Goal: Task Accomplishment & Management: Use online tool/utility

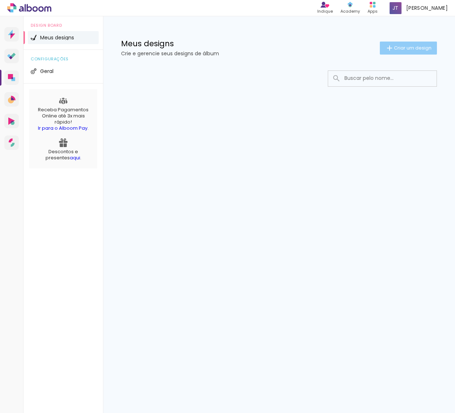
click at [410, 48] on span "Criar um design" at bounding box center [413, 48] width 38 height 5
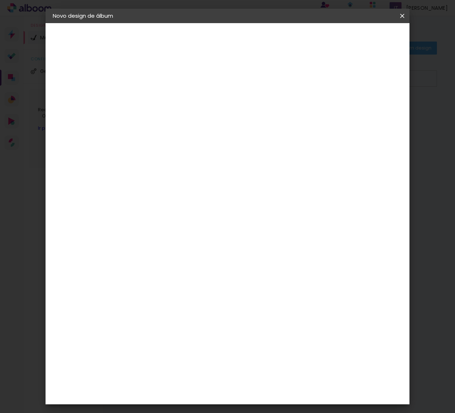
click at [171, 100] on input at bounding box center [171, 96] width 0 height 11
type input "Teste 25x50"
type paper-input "Teste 25x50"
click at [0, 0] on slot "Avançar" at bounding box center [0, 0] width 0 height 0
click at [0, 0] on slot "Tamanho Livre" at bounding box center [0, 0] width 0 height 0
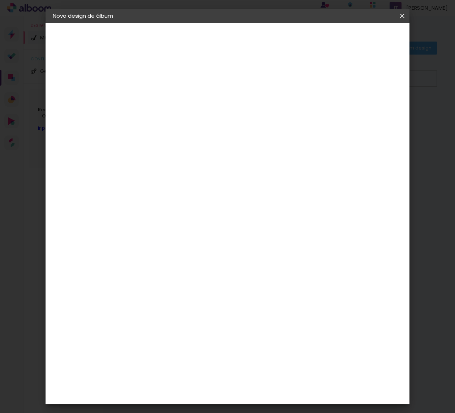
click at [200, 243] on div "AlfaFotoBook" at bounding box center [185, 242] width 38 height 6
click at [189, 242] on div "AlfaFotoBook" at bounding box center [185, 242] width 38 height 6
click at [198, 137] on input at bounding box center [189, 137] width 73 height 9
click at [189, 245] on div "AlfaFotoBook" at bounding box center [185, 242] width 38 height 6
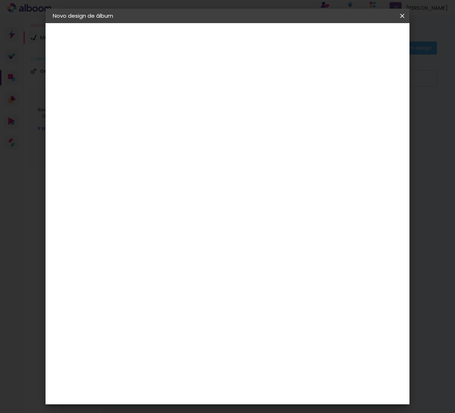
click at [0, 0] on slot "Avançar" at bounding box center [0, 0] width 0 height 0
click at [270, 370] on span "25.4 × 51.6 cm" at bounding box center [258, 379] width 24 height 19
click at [0, 0] on slot "Avançar" at bounding box center [0, 0] width 0 height 0
click at [322, 78] on div at bounding box center [318, 78] width 7 height 7
type paper-checkbox "on"
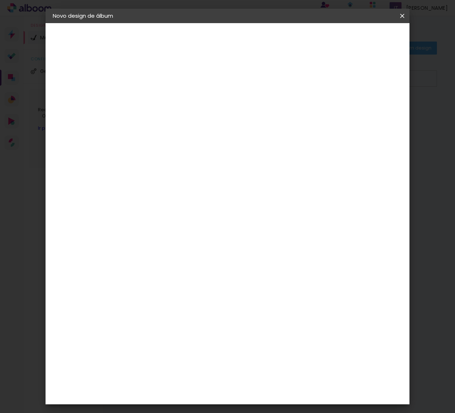
click at [362, 38] on span "Iniciar design" at bounding box center [345, 38] width 33 height 5
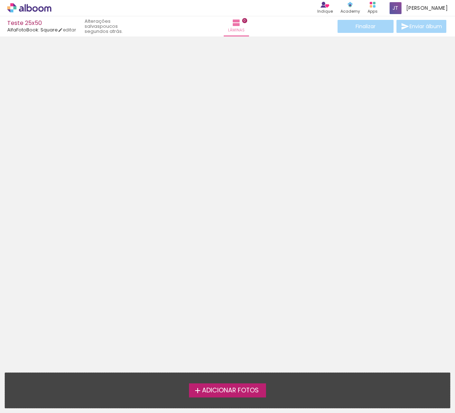
click at [235, 392] on span "Adicionar Fotos" at bounding box center [230, 390] width 57 height 7
click at [0, 0] on input "file" at bounding box center [0, 0] width 0 height 0
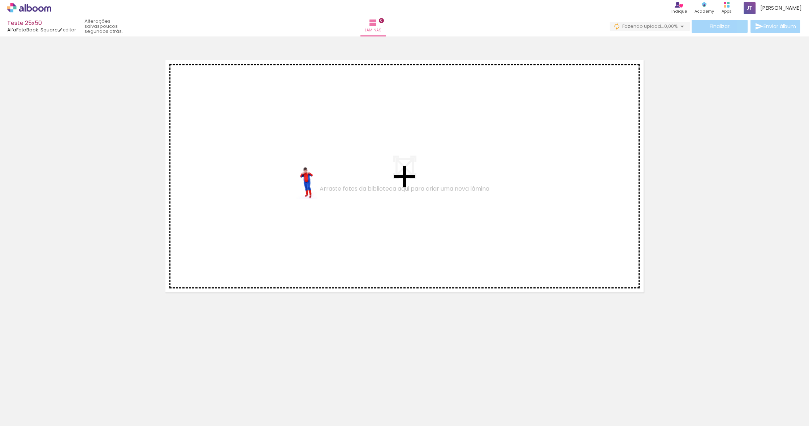
drag, startPoint x: 78, startPoint y: 405, endPoint x: 318, endPoint y: 188, distance: 322.8
click at [318, 188] on quentale-workspace at bounding box center [404, 213] width 809 height 426
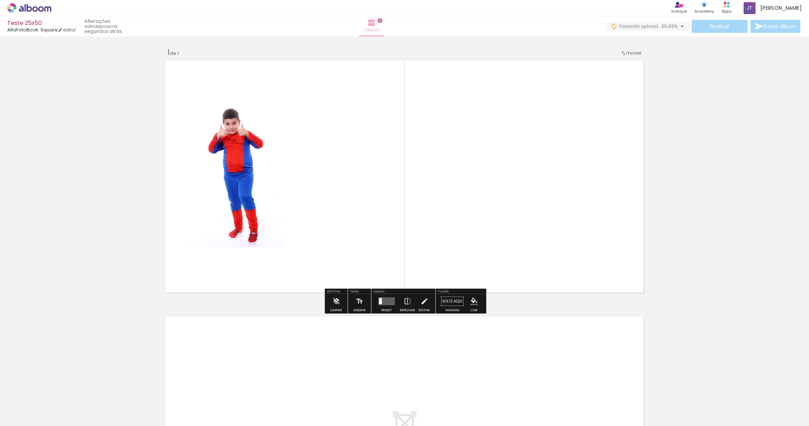
click at [376, 25] on iron-icon at bounding box center [371, 22] width 9 height 9
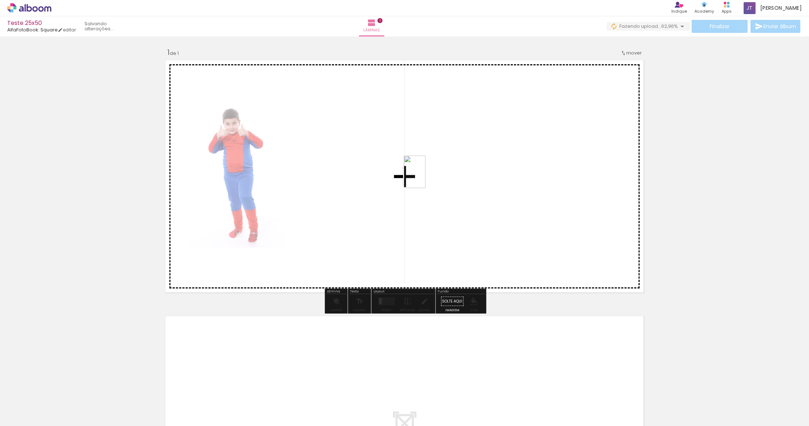
drag, startPoint x: 118, startPoint y: 402, endPoint x: 426, endPoint y: 177, distance: 381.3
click at [426, 177] on quentale-workspace at bounding box center [404, 213] width 809 height 426
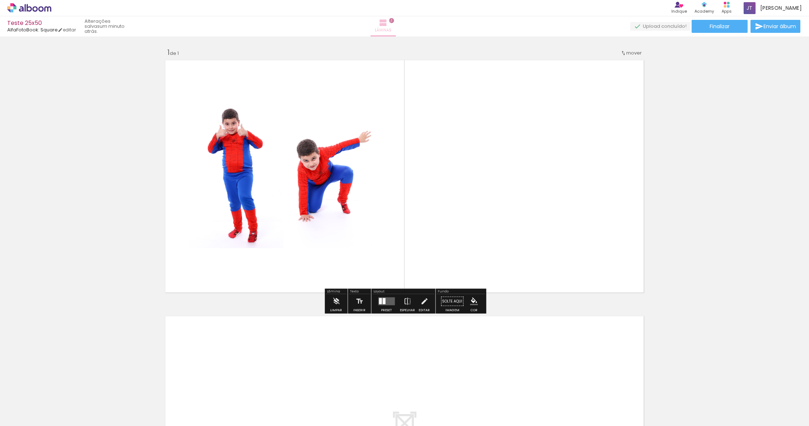
click at [388, 24] on iron-icon at bounding box center [383, 22] width 9 height 9
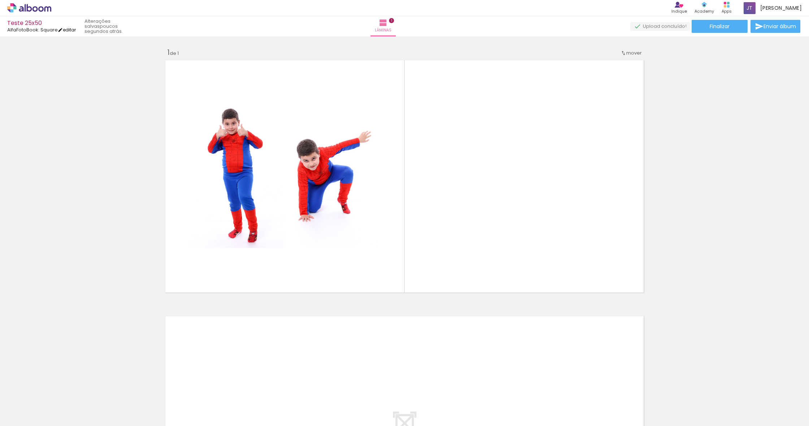
click at [69, 30] on link "editar" at bounding box center [67, 30] width 18 height 6
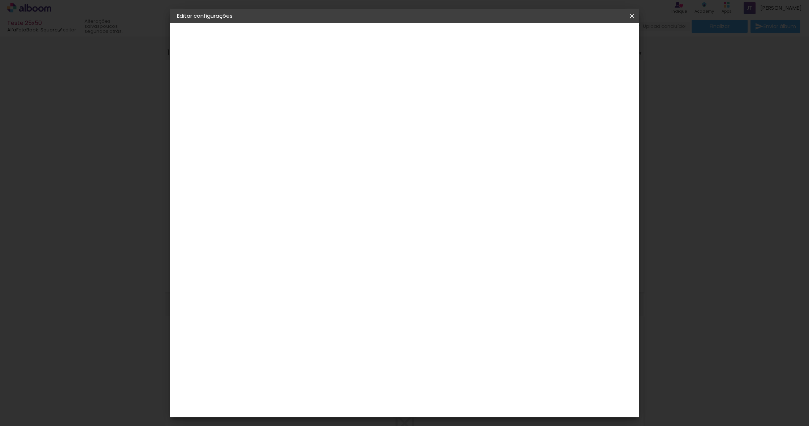
click at [454, 15] on iron-icon at bounding box center [632, 15] width 9 height 7
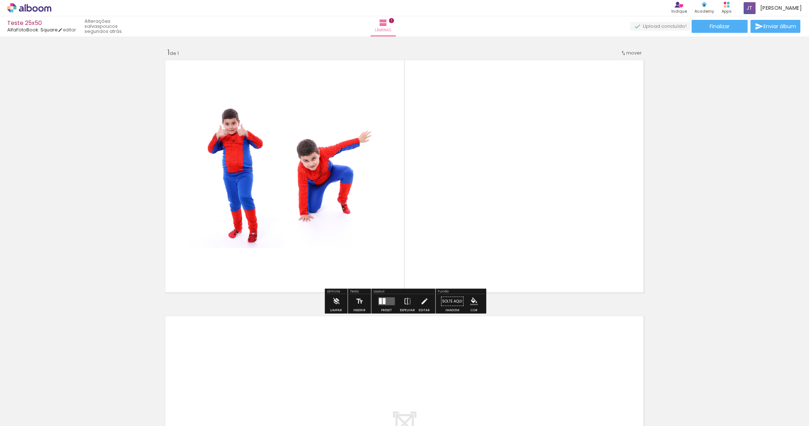
click at [400, 410] on div at bounding box center [396, 402] width 36 height 24
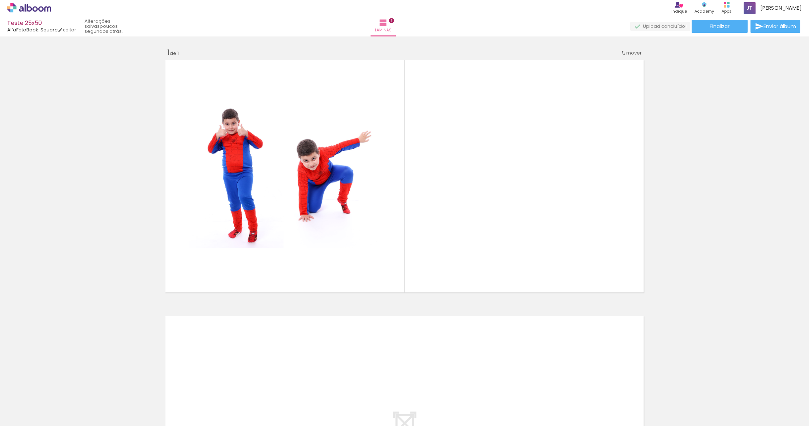
click at [427, 405] on div at bounding box center [437, 402] width 36 height 24
click at [411, 404] on div at bounding box center [396, 402] width 36 height 24
click at [428, 405] on div at bounding box center [437, 402] width 36 height 24
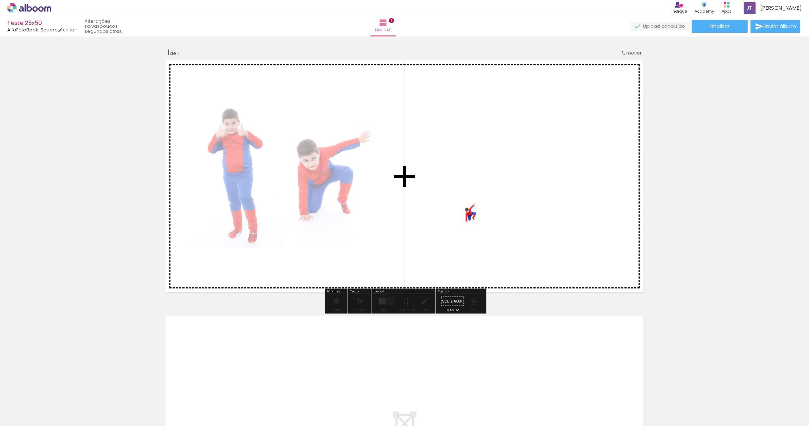
drag, startPoint x: 411, startPoint y: 404, endPoint x: 475, endPoint y: 224, distance: 191.9
click at [454, 224] on quentale-workspace at bounding box center [404, 213] width 809 height 426
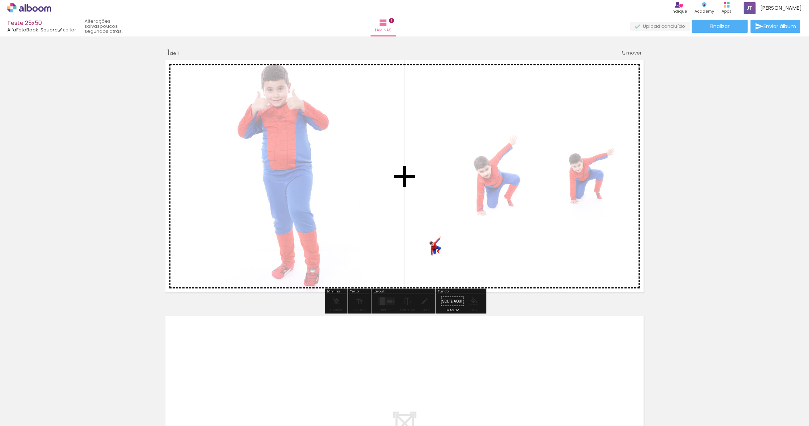
drag, startPoint x: 440, startPoint y: 404, endPoint x: 445, endPoint y: 250, distance: 153.6
click at [445, 250] on quentale-workspace at bounding box center [404, 213] width 809 height 426
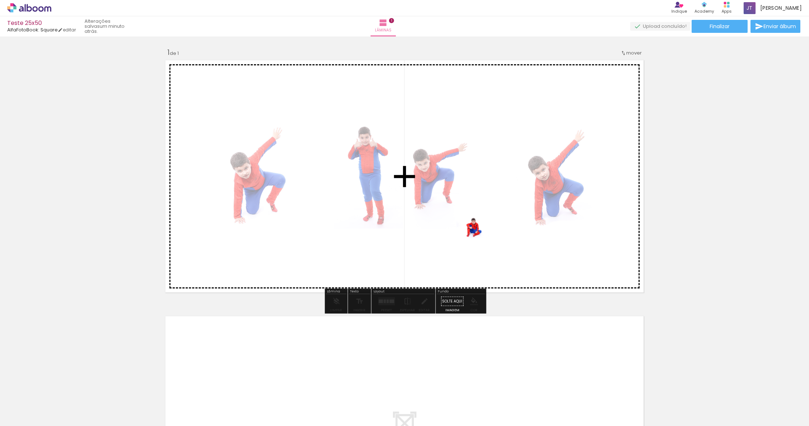
drag, startPoint x: 491, startPoint y: 412, endPoint x: 487, endPoint y: 232, distance: 180.0
click at [454, 232] on quentale-workspace at bounding box center [404, 213] width 809 height 426
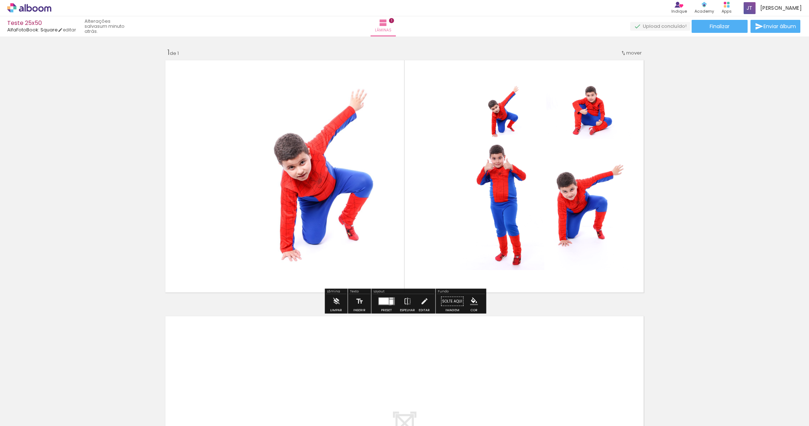
click at [389, 303] on div at bounding box center [391, 302] width 4 height 5
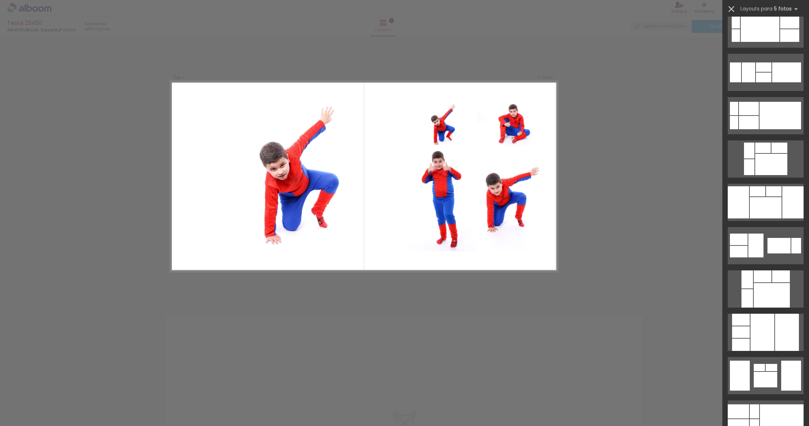
scroll to position [141, 0]
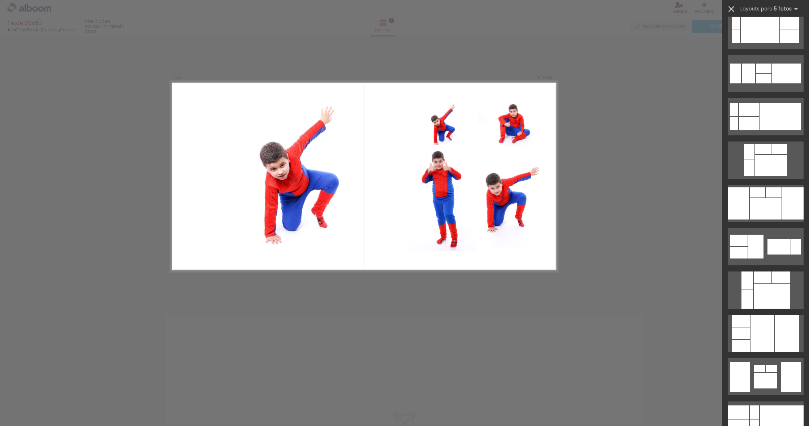
click at [454, 7] on iron-icon at bounding box center [731, 9] width 10 height 10
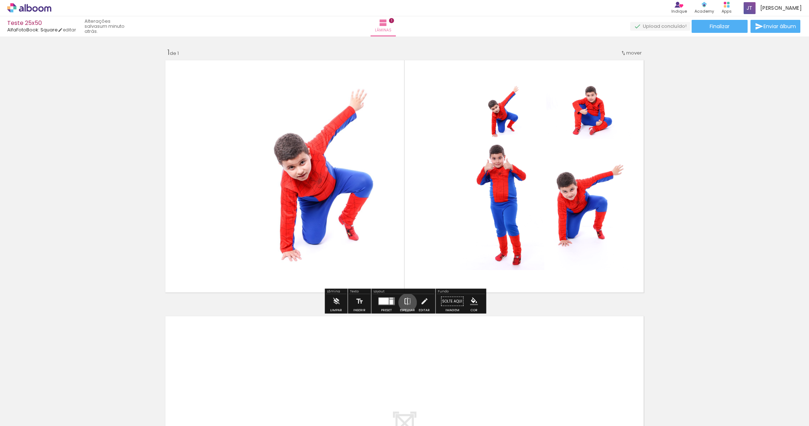
click at [406, 303] on iron-icon at bounding box center [408, 301] width 8 height 14
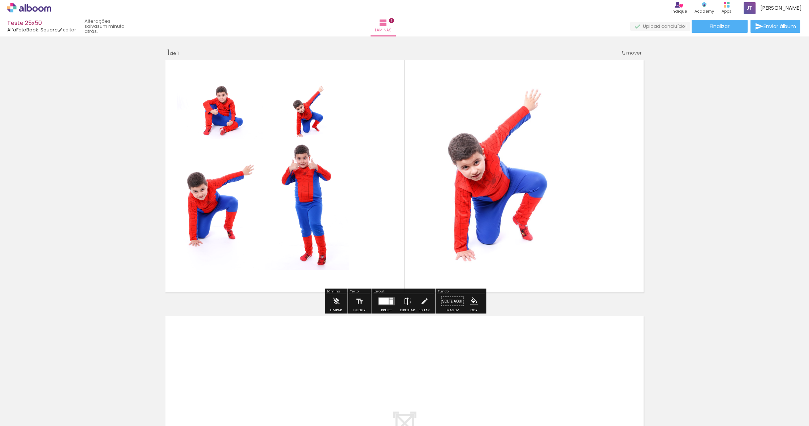
click at [406, 303] on iron-icon at bounding box center [408, 301] width 8 height 14
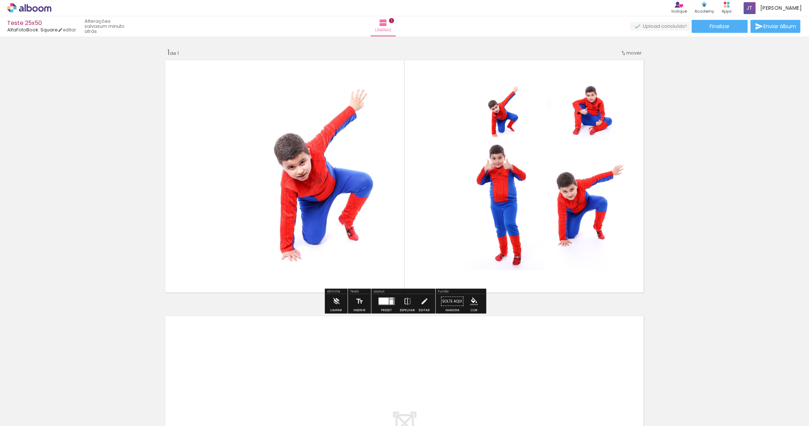
click at [454, 301] on iron-icon "color picker" at bounding box center [474, 302] width 8 height 8
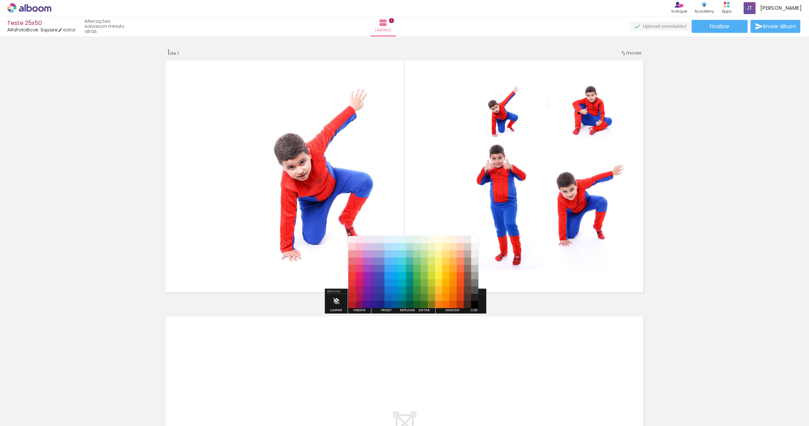
click at [353, 297] on paper-item "#c62828" at bounding box center [352, 297] width 7 height 7
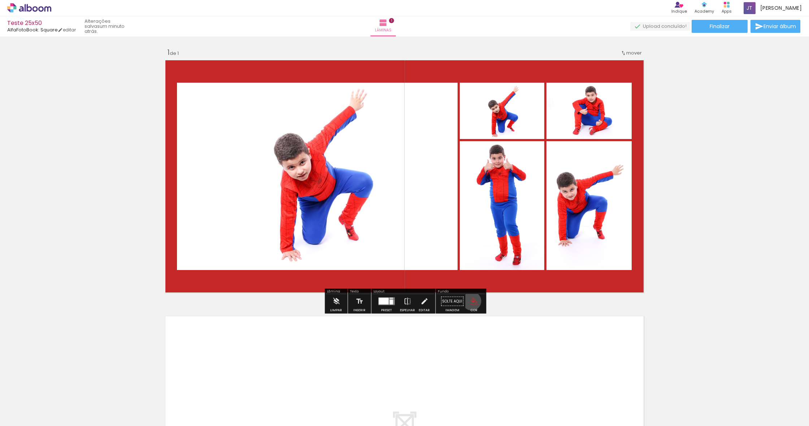
click at [454, 301] on iron-icon "color picker" at bounding box center [474, 302] width 8 height 8
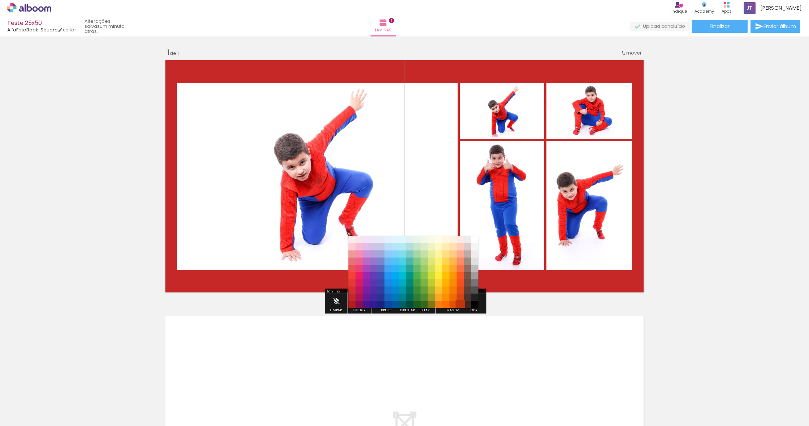
click at [454, 305] on paper-item "#bf360c" at bounding box center [460, 304] width 7 height 7
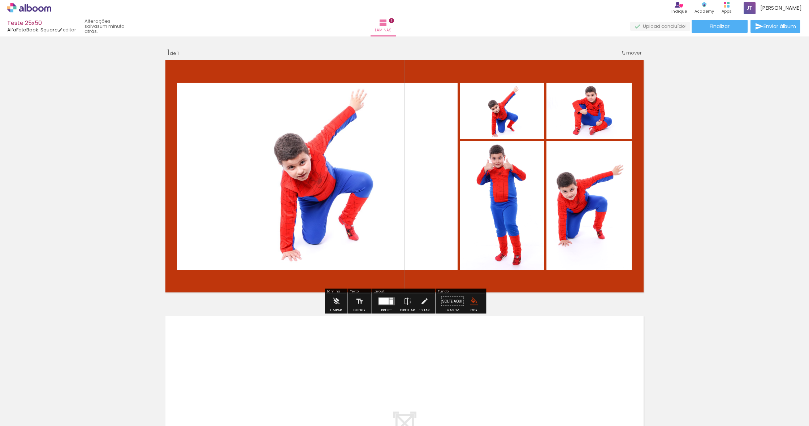
click at [454, 303] on paper-menu-button "#ffebee #ffcdd2 #ef9a9a #e57373 #ef5350 #f44336 #e53935 #d32f2f #c62828 #b71c1c…" at bounding box center [474, 302] width 14 height 14
click at [454, 301] on iron-icon "color picker" at bounding box center [474, 302] width 8 height 8
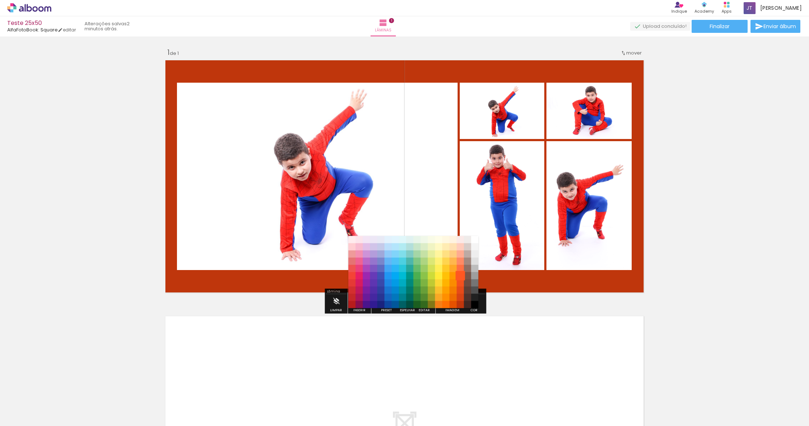
click at [454, 274] on paper-item "#ff5722" at bounding box center [460, 275] width 7 height 7
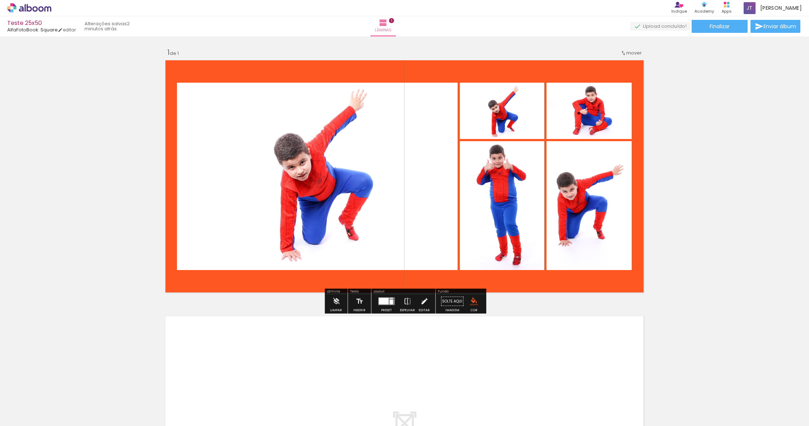
click at [421, 301] on iron-icon at bounding box center [425, 301] width 8 height 14
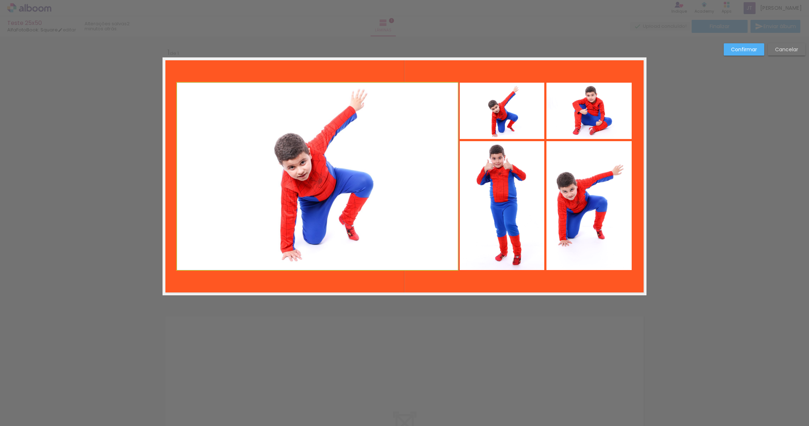
drag, startPoint x: 293, startPoint y: 124, endPoint x: 313, endPoint y: 146, distance: 29.1
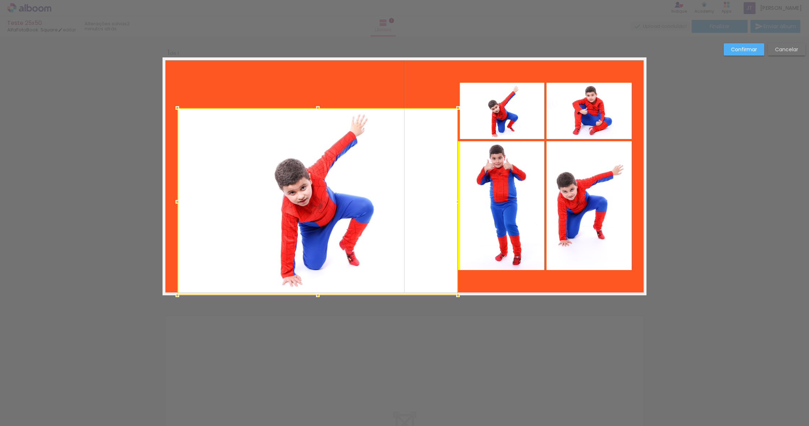
drag, startPoint x: 310, startPoint y: 169, endPoint x: 315, endPoint y: 185, distance: 17.1
click at [315, 185] on div at bounding box center [317, 201] width 281 height 187
click at [0, 0] on slot "Cancelar" at bounding box center [0, 0] width 0 height 0
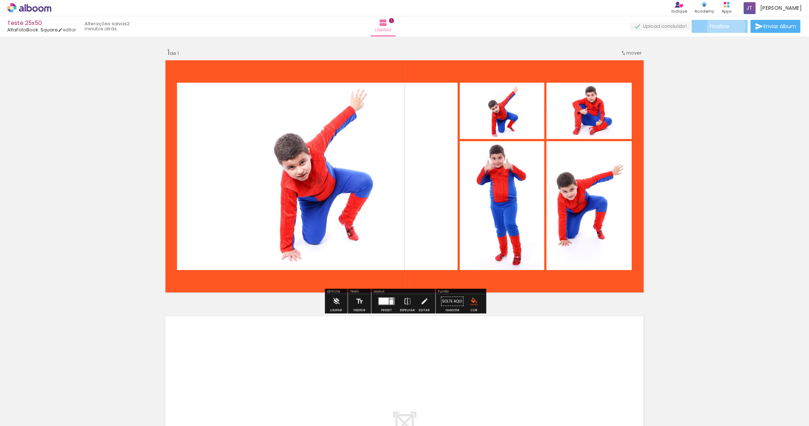
click at [454, 26] on span "Finalizar" at bounding box center [720, 26] width 20 height 5
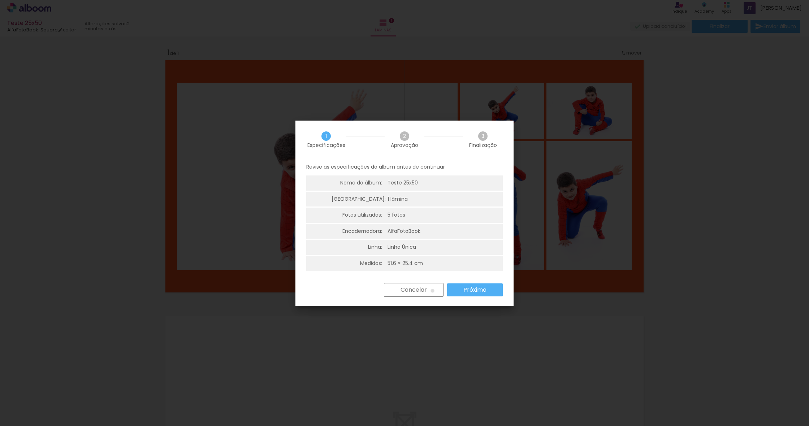
click at [432, 289] on paper-button "Cancelar" at bounding box center [414, 290] width 60 height 14
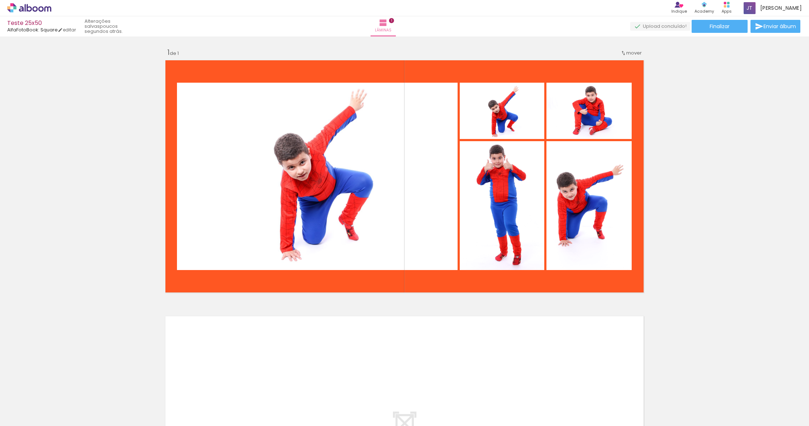
scroll to position [0, 0]
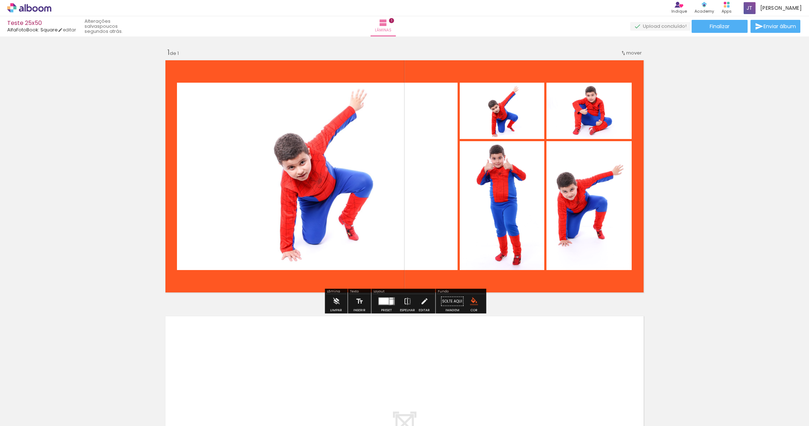
click at [389, 302] on div at bounding box center [391, 302] width 4 height 5
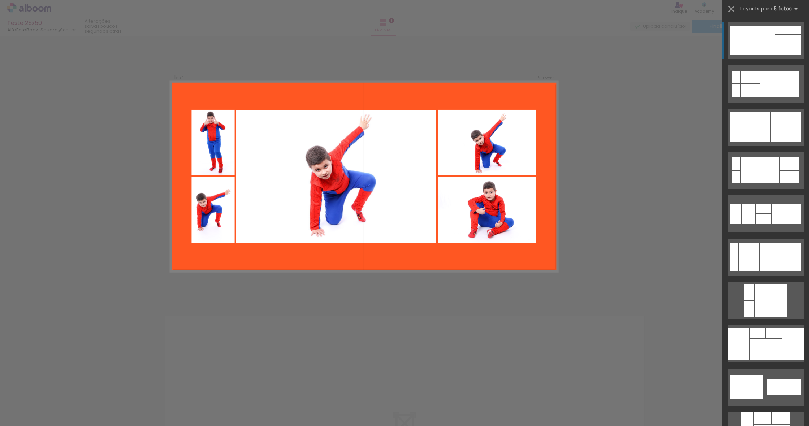
click at [454, 303] on div "Confirmar Cancelar" at bounding box center [404, 301] width 809 height 530
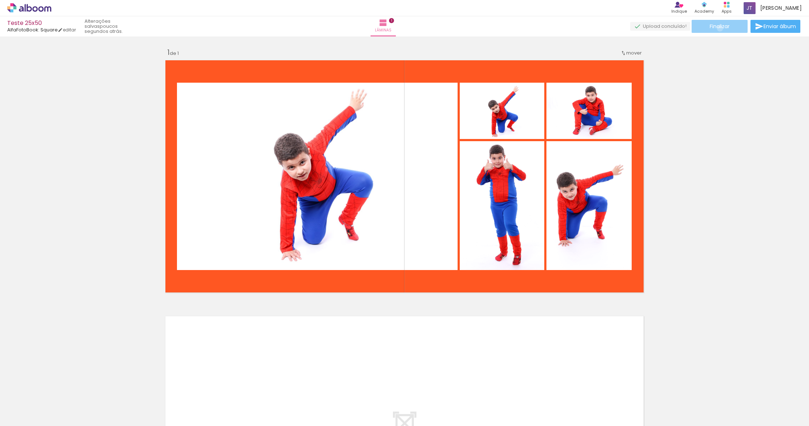
click at [454, 28] on span "Finalizar" at bounding box center [720, 26] width 20 height 5
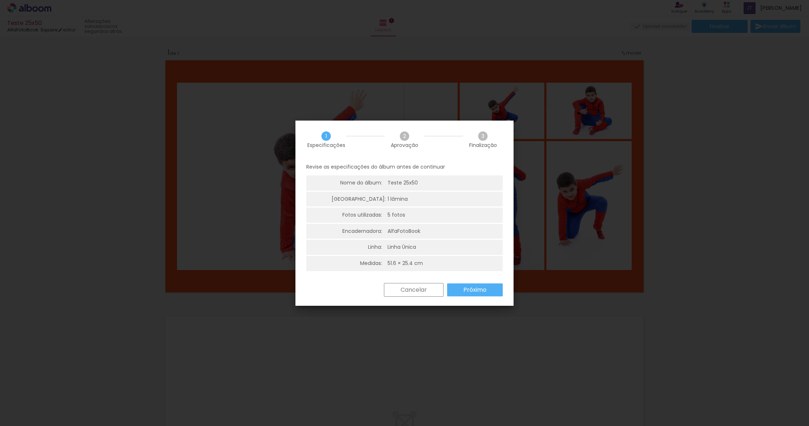
click at [0, 0] on slot "Próximo" at bounding box center [0, 0] width 0 height 0
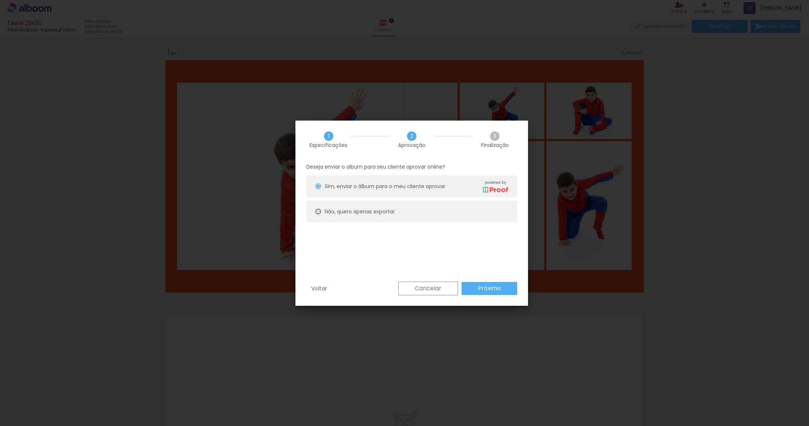
click at [318, 211] on div at bounding box center [318, 212] width 6 height 6
type paper-radio-button "on"
click at [0, 0] on slot "Próximo" at bounding box center [0, 0] width 0 height 0
type input "Alta, 300 DPI"
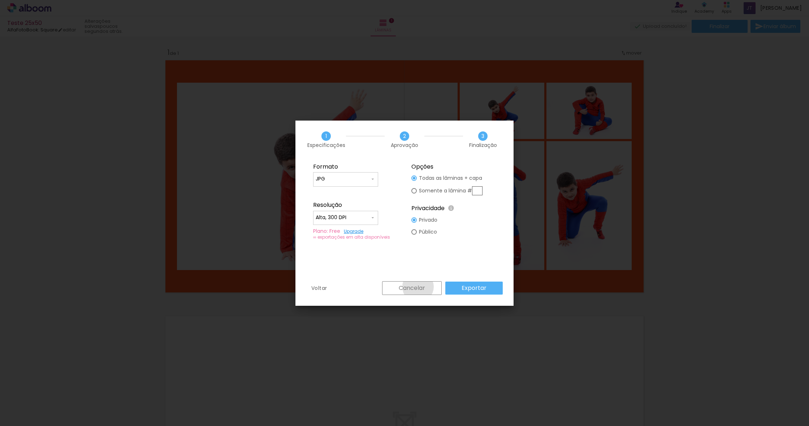
click at [0, 0] on slot "Cancelar" at bounding box center [0, 0] width 0 height 0
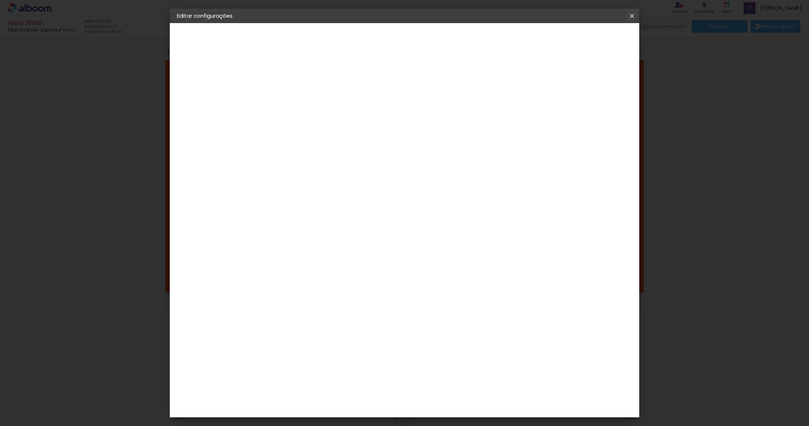
click at [454, 13] on iron-icon at bounding box center [632, 15] width 9 height 7
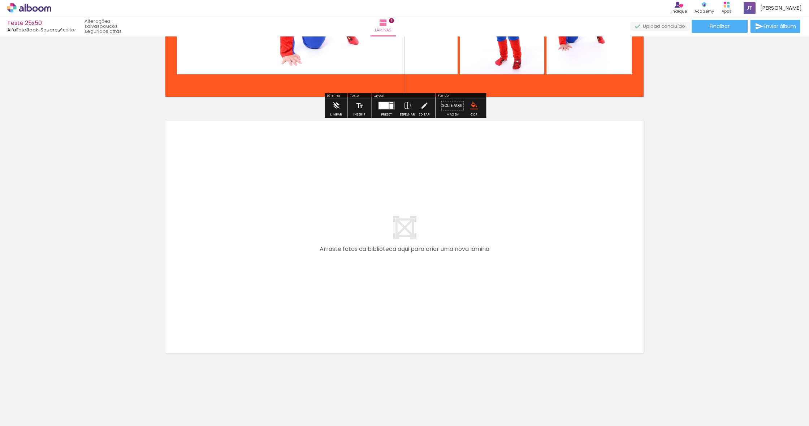
scroll to position [196, 0]
